Goal: Information Seeking & Learning: Understand process/instructions

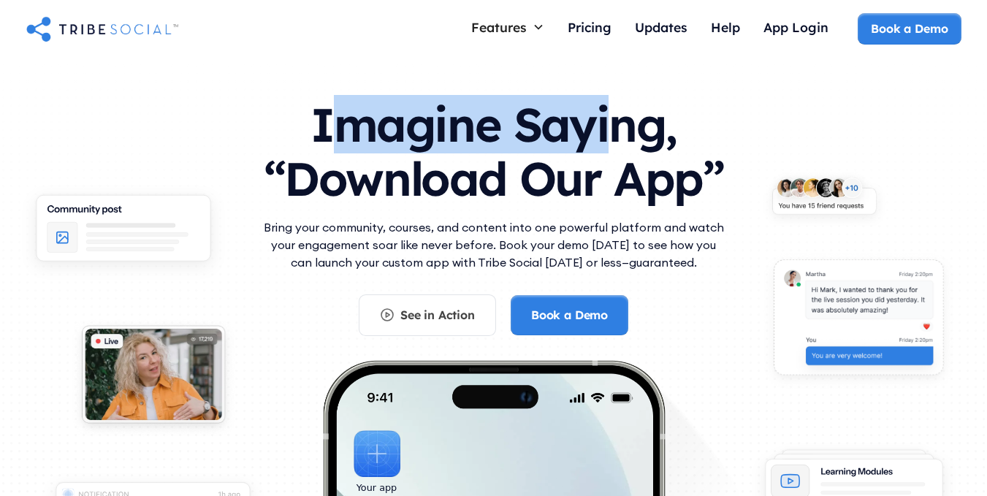
drag, startPoint x: 327, startPoint y: 119, endPoint x: 619, endPoint y: 124, distance: 291.6
click at [619, 124] on h1 "Imagine Saying, “Download Our App”" at bounding box center [494, 147] width 468 height 129
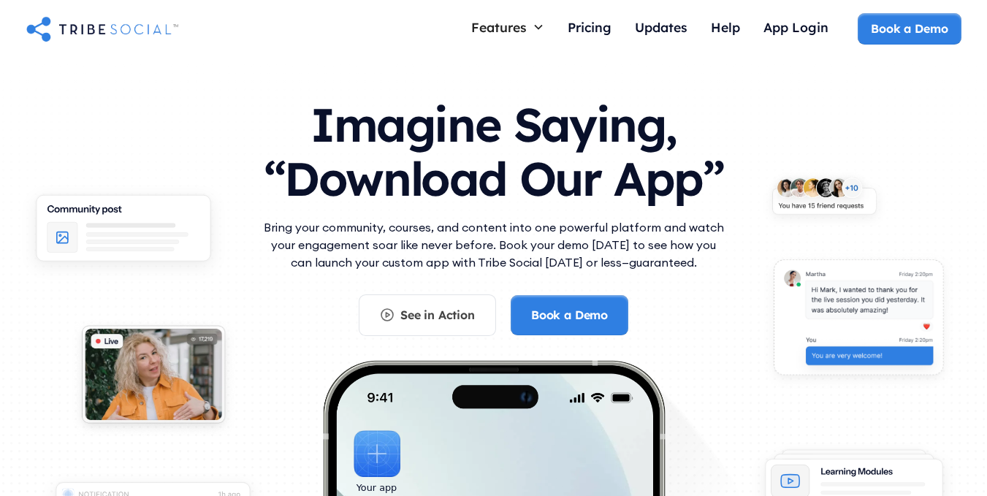
click at [680, 126] on h1 "Imagine Saying, “Download Our App”" at bounding box center [494, 147] width 468 height 129
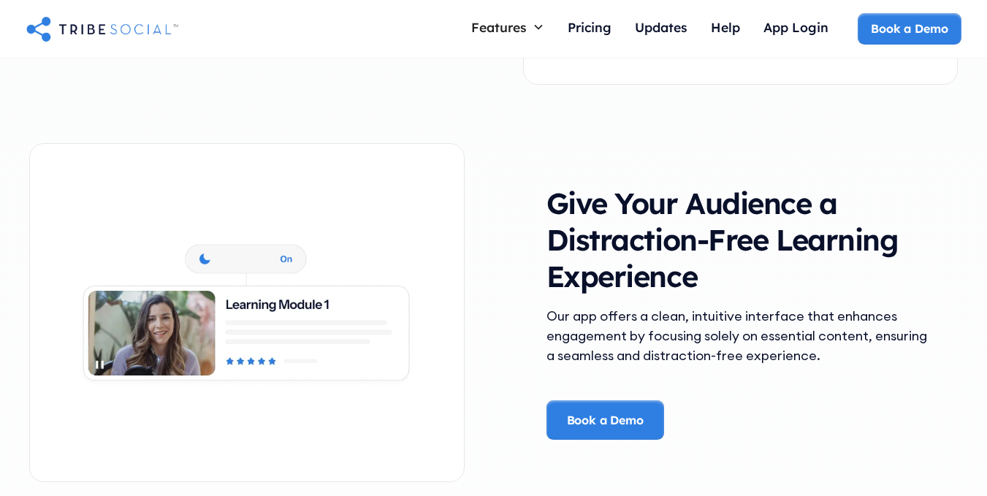
scroll to position [2053, 0]
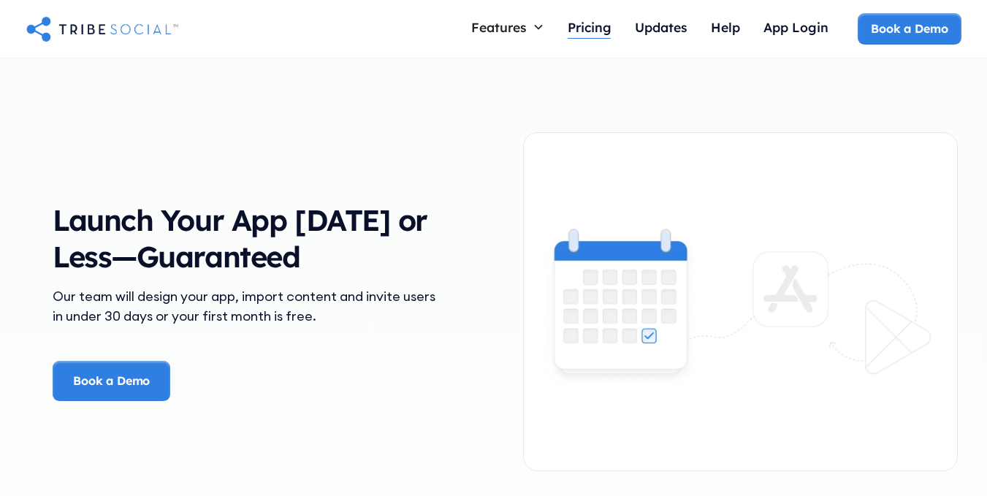
click at [584, 30] on div "Pricing" at bounding box center [590, 27] width 44 height 16
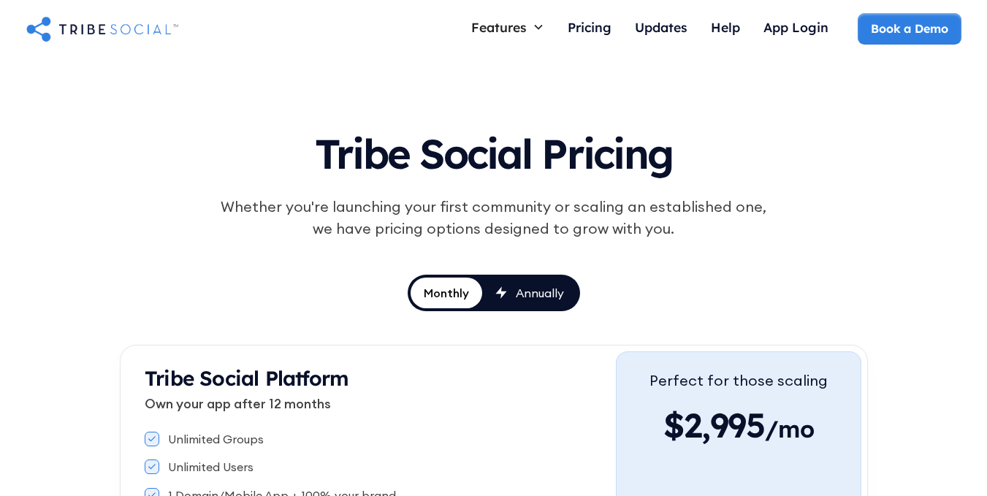
click at [535, 295] on div "Annually" at bounding box center [540, 293] width 48 height 16
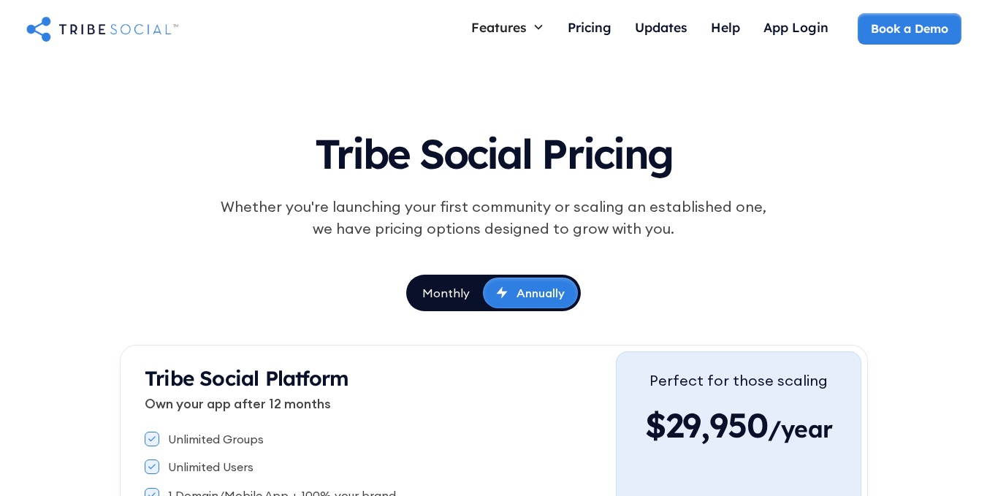
click at [535, 295] on div "Annually" at bounding box center [541, 293] width 48 height 16
click at [456, 288] on div "Monthly" at bounding box center [445, 293] width 47 height 16
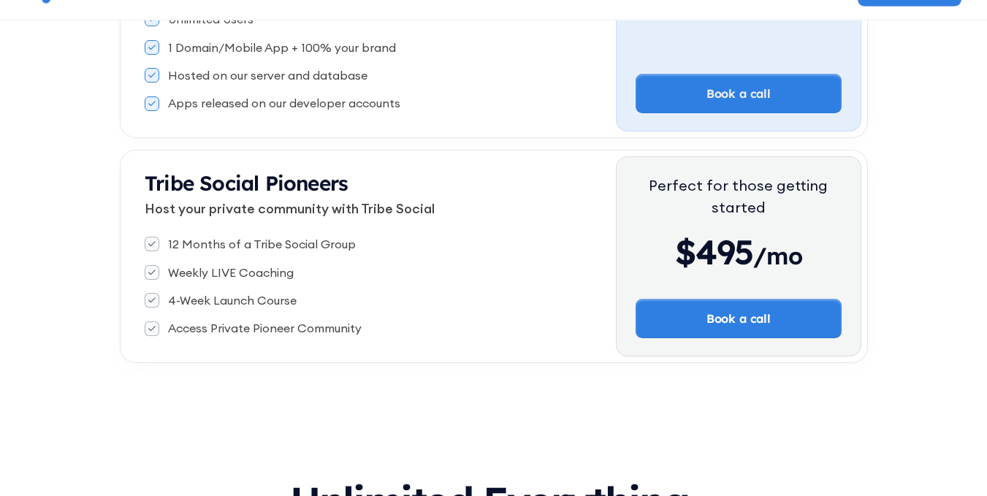
scroll to position [144, 0]
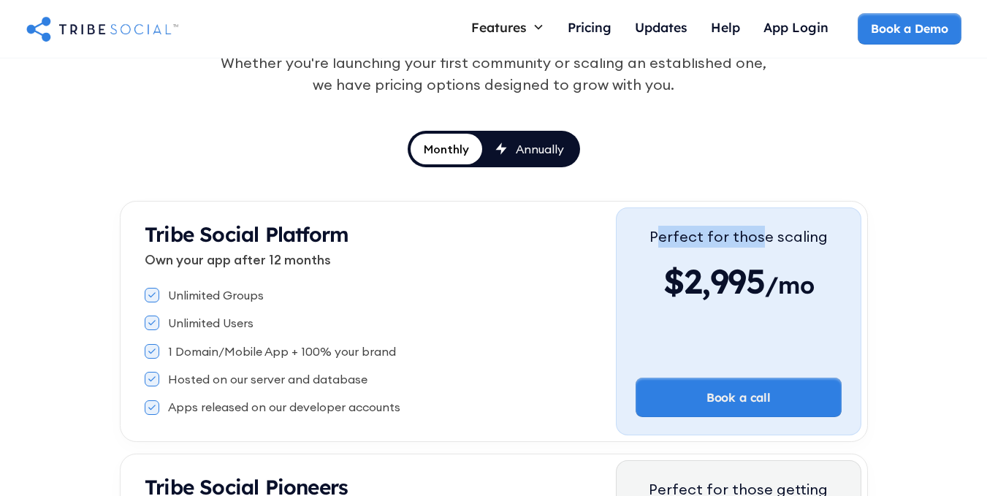
drag, startPoint x: 664, startPoint y: 231, endPoint x: 770, endPoint y: 242, distance: 106.5
click at [770, 242] on div "Perfect for those scaling" at bounding box center [739, 237] width 178 height 22
click at [455, 372] on div "Hosted on our server and database" at bounding box center [380, 379] width 471 height 16
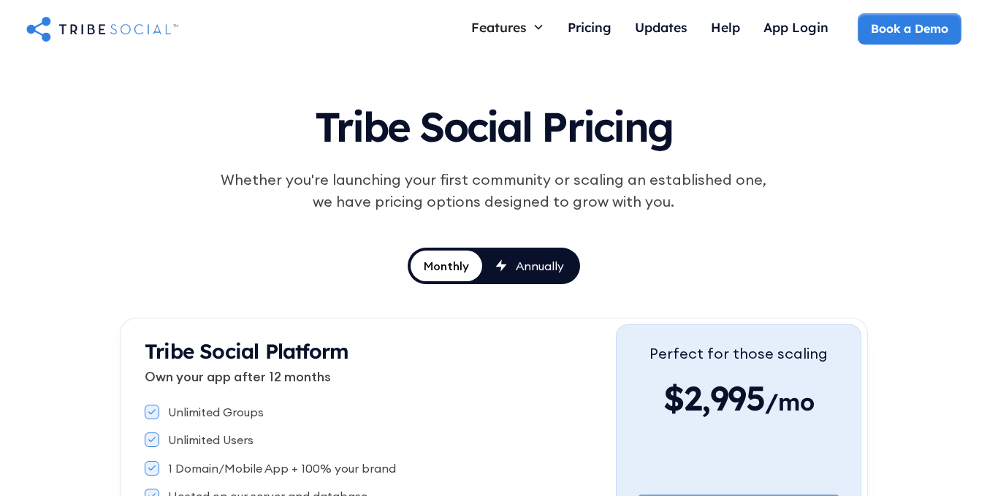
scroll to position [0, 0]
